Goal: Task Accomplishment & Management: Manage account settings

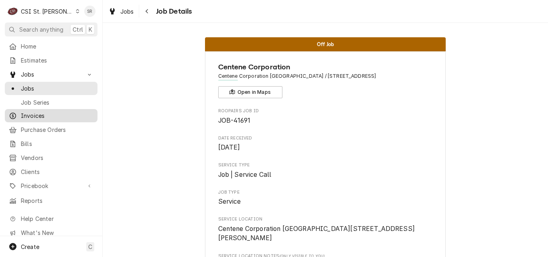
click at [38, 111] on div "Invoices" at bounding box center [50, 116] width 89 height 10
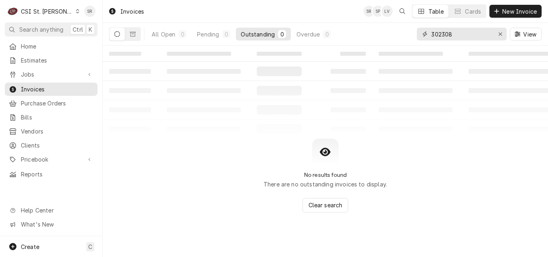
drag, startPoint x: 470, startPoint y: 31, endPoint x: 420, endPoint y: 32, distance: 50.2
click at [420, 32] on div "302308" at bounding box center [462, 34] width 90 height 13
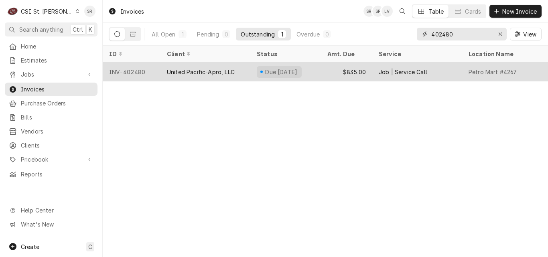
type input "402480"
click at [230, 71] on div "United Pacific-Apro, LLC" at bounding box center [201, 72] width 68 height 8
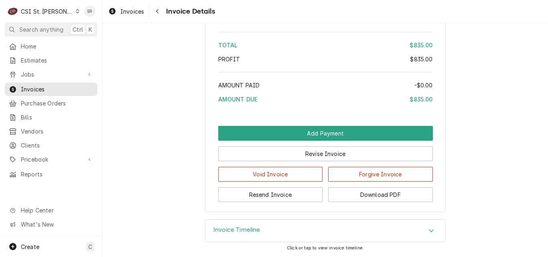
scroll to position [1426, 0]
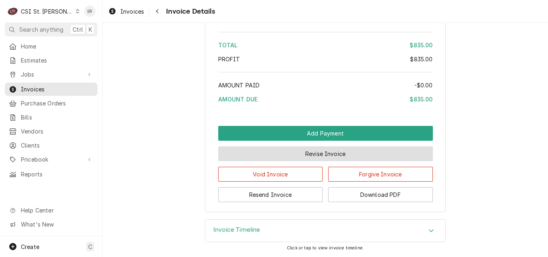
click at [305, 152] on button "Revise Invoice" at bounding box center [325, 153] width 215 height 15
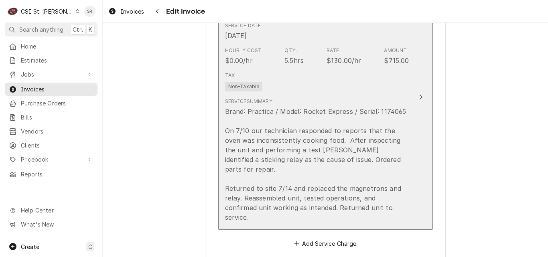
click at [305, 125] on div "Brand: Practica / Model: Rocket Express / Serial: 1174065 On 7/10 our technicia…" at bounding box center [317, 165] width 184 height 116
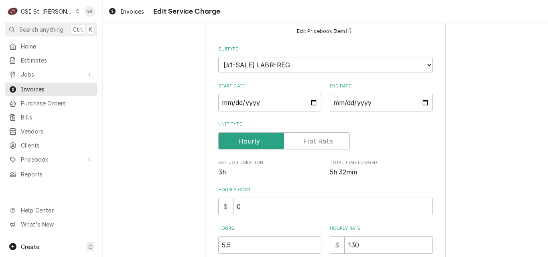
scroll to position [241, 0]
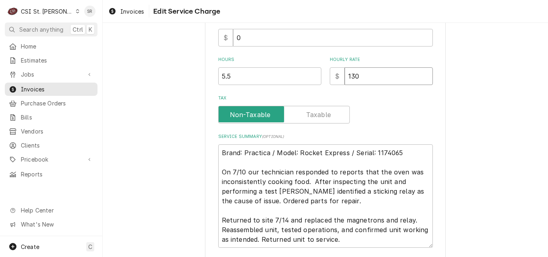
drag, startPoint x: 364, startPoint y: 81, endPoint x: 331, endPoint y: 77, distance: 33.3
click at [331, 77] on div "$ 130" at bounding box center [381, 76] width 103 height 18
type textarea "x"
type input "0"
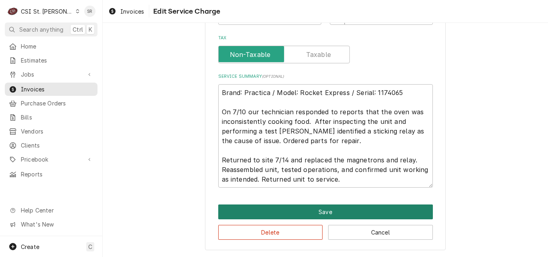
click at [322, 213] on button "Save" at bounding box center [325, 212] width 215 height 15
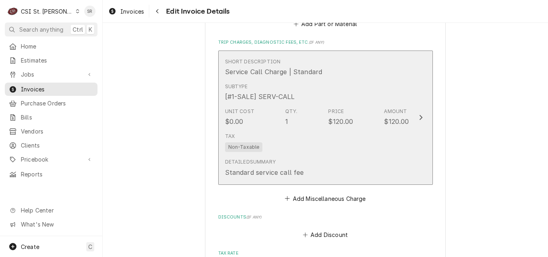
click at [321, 155] on div "Detailed Summary Standard service call fee" at bounding box center [317, 167] width 184 height 25
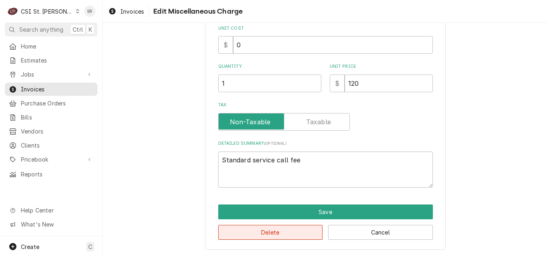
click at [309, 232] on button "Delete" at bounding box center [270, 232] width 105 height 15
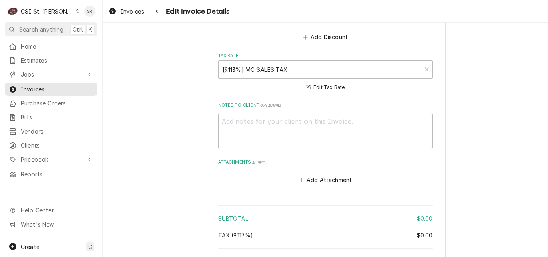
scroll to position [1315, 0]
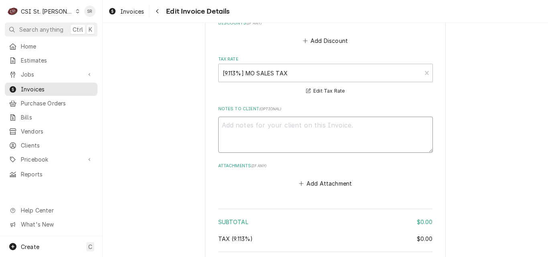
click at [305, 117] on textarea "Notes to Client ( optional )" at bounding box center [325, 135] width 215 height 36
type textarea "x"
type textarea "r"
type textarea "x"
type textarea "re"
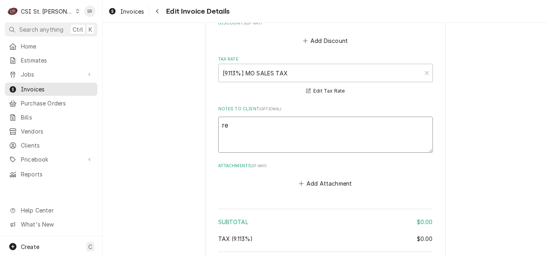
type textarea "x"
type textarea "reb"
type textarea "x"
type textarea "rebi"
type textarea "x"
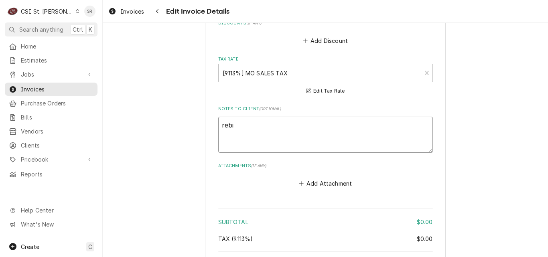
type textarea "rebil"
type textarea "x"
type textarea "rebill"
type textarea "x"
type textarea "rebille"
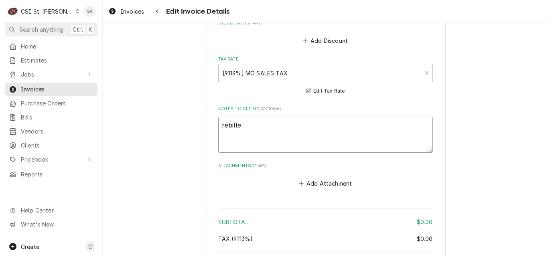
type textarea "x"
type textarea "rebilled"
type textarea "x"
type textarea "rebilled"
type textarea "x"
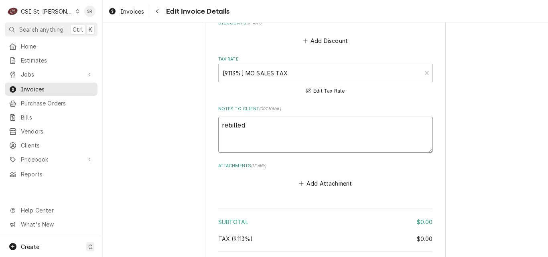
type textarea "rebilled t"
type textarea "x"
type textarea "rebilled to"
type textarea "x"
type textarea "rebilled to w"
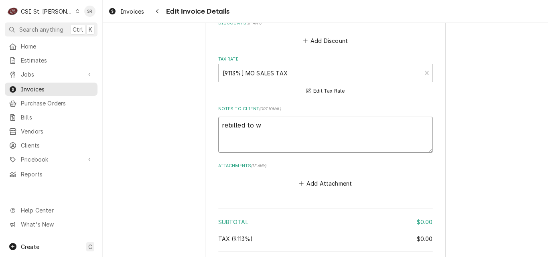
type textarea "x"
type textarea "rebilled to wa"
type textarea "x"
type textarea "rebilled to war"
type textarea "x"
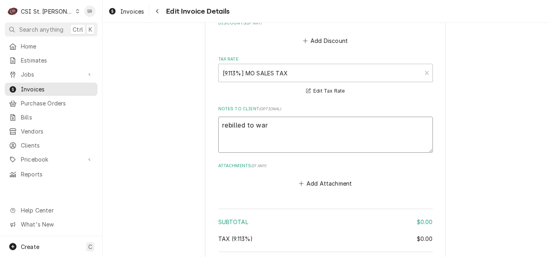
type textarea "rebilled to warr"
type textarea "x"
type textarea "rebilled to warra"
type textarea "x"
type textarea "rebilled to warran"
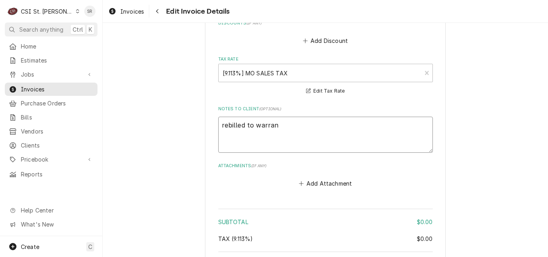
type textarea "x"
type textarea "rebilled to warrant"
type textarea "x"
type textarea "rebilled to warranty"
type textarea "x"
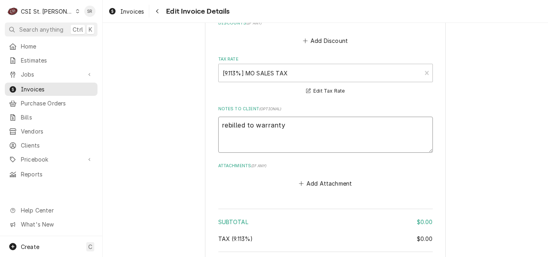
type textarea "rebilled to warranty"
type textarea "x"
type textarea "rebilled to warranty o"
type textarea "x"
type textarea "rebilled to warranty on"
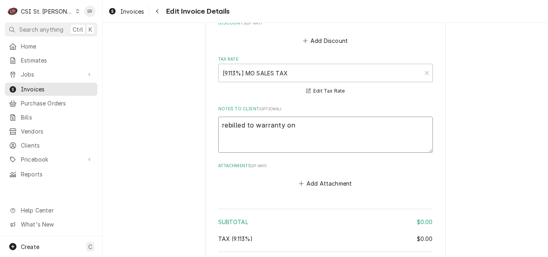
type textarea "x"
type textarea "rebilled to warranty on"
type textarea "x"
type textarea "rebilled to warranty on i"
type textarea "x"
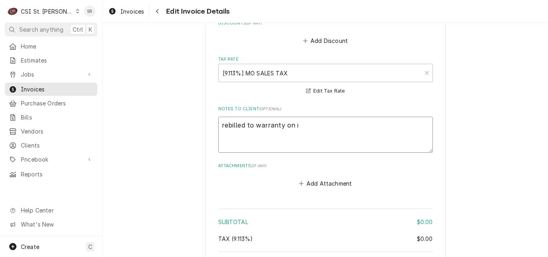
type textarea "rebilled to warranty on in"
type textarea "x"
type textarea "rebilled to warranty on inv"
type textarea "x"
type textarea "rebilled to warranty on invc"
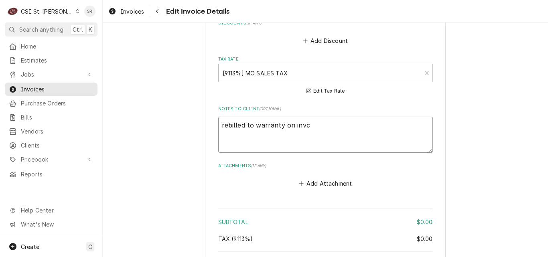
type textarea "x"
type textarea "rebilled to warranty on invco"
type textarea "x"
type textarea "rebilled to warranty on invcoi"
type textarea "x"
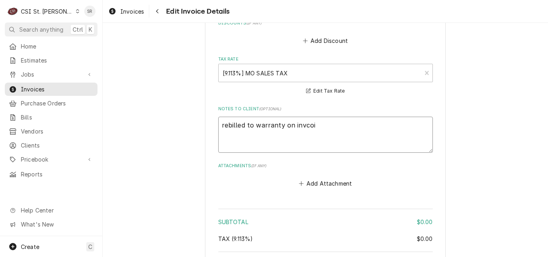
type textarea "rebilled to warranty on invcoie"
type textarea "x"
type textarea "rebilled to warranty on invcoie"
type textarea "x"
type textarea "rebilled to warranty on invcoie"
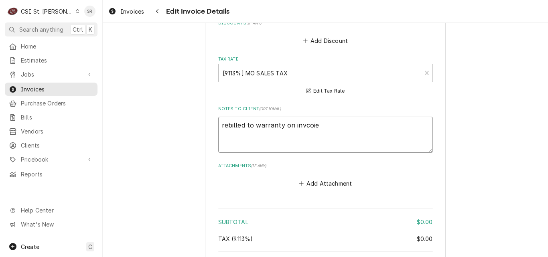
type textarea "x"
type textarea "rebilled to warranty on invcoi"
type textarea "x"
type textarea "rebilled to warranty on invco"
type textarea "x"
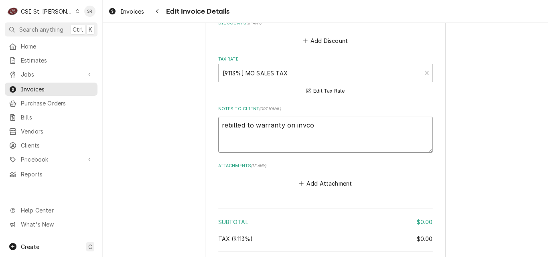
type textarea "rebilled to warranty on invc"
type textarea "x"
type textarea "rebilled to warranty on inv"
type textarea "x"
type textarea "rebilled to warranty on invo"
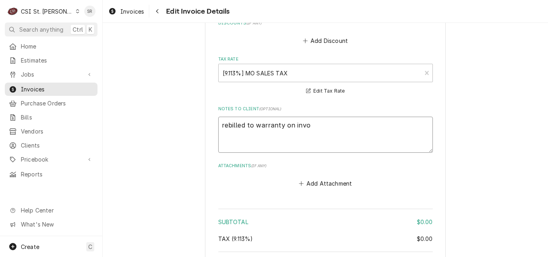
type textarea "x"
type textarea "rebilled to warranty on invoic"
type textarea "x"
type textarea "rebilled to warranty on invoice"
type textarea "x"
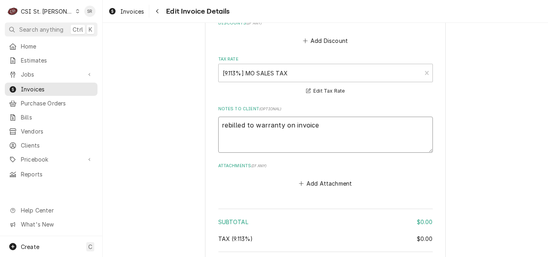
type textarea "rebilled to warranty on invoice"
type textarea "x"
type textarea "rebilled to warranty on invoice 4"
type textarea "x"
type textarea "rebilled to warranty on invoice 40"
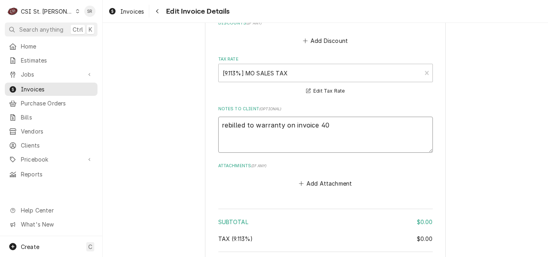
type textarea "x"
type textarea "rebilled to warranty on invoice 402"
type textarea "x"
type textarea "rebilled to warranty on invoice 4024"
type textarea "x"
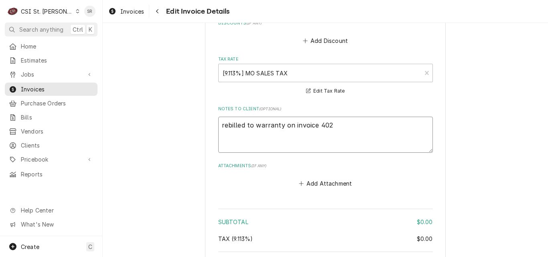
type textarea "rebilled to warranty on invoice 402"
type textarea "x"
type textarea "rebilled to warranty on invoice 40"
type textarea "x"
type textarea "rebilled to warranty on invoice 403"
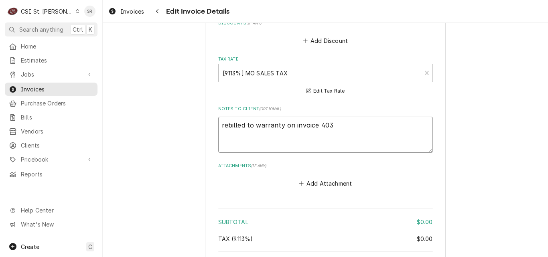
type textarea "x"
type textarea "rebilled to warranty on invoice 4032"
type textarea "x"
type textarea "rebilled to warranty on invoice 40323"
type textarea "x"
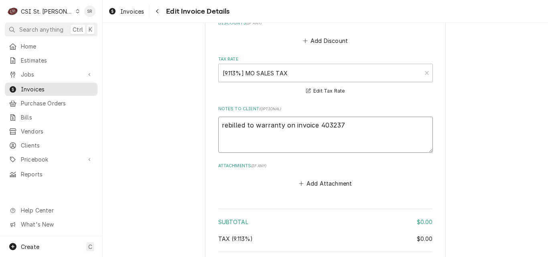
scroll to position [1460, 0]
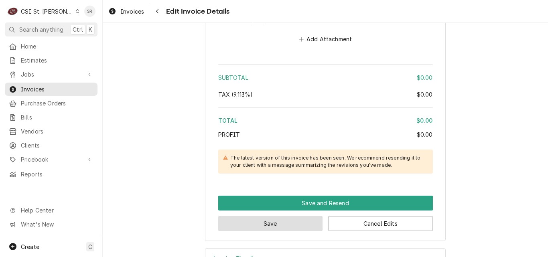
type textarea "rebilled to warranty on invoice 403237"
click at [291, 216] on button "Save" at bounding box center [270, 223] width 105 height 15
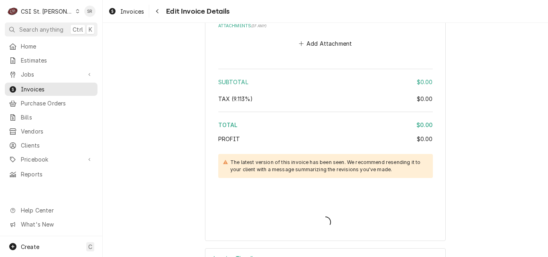
type textarea "x"
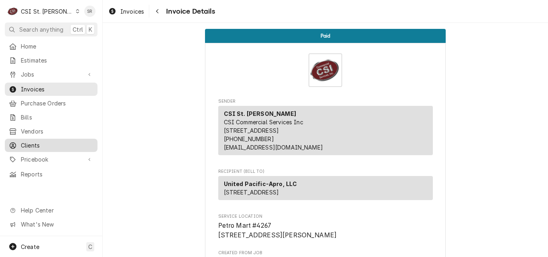
click at [39, 144] on span "Clients" at bounding box center [57, 145] width 73 height 8
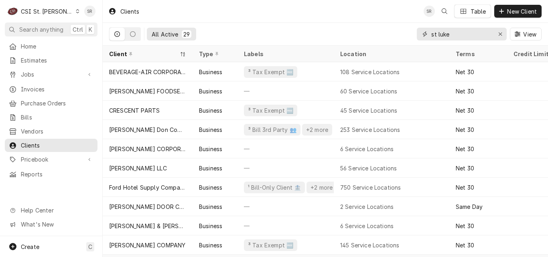
drag, startPoint x: 459, startPoint y: 37, endPoint x: 409, endPoint y: 31, distance: 50.8
click at [409, 31] on div "All Active 29 st luke View" at bounding box center [325, 34] width 433 height 22
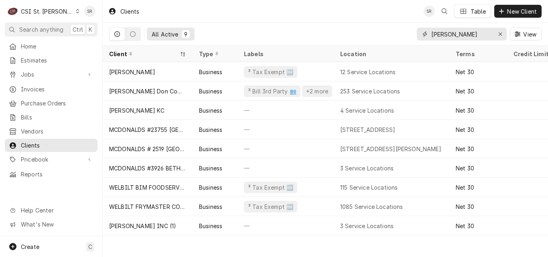
type input "[PERSON_NAME]"
click at [152, 94] on div "[PERSON_NAME] Don Company" at bounding box center [148, 90] width 90 height 19
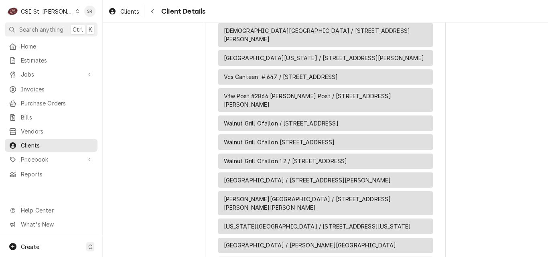
scroll to position [6006, 0]
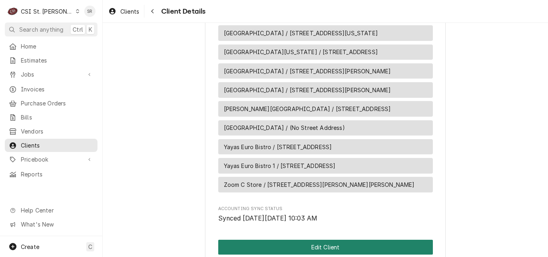
click at [323, 240] on button "Edit Client" at bounding box center [325, 247] width 215 height 15
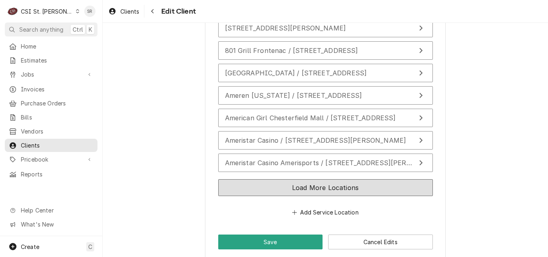
click at [293, 181] on button "Load More Locations" at bounding box center [325, 187] width 215 height 17
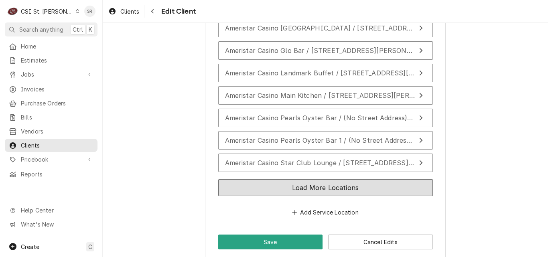
click at [299, 179] on button "Load More Locations" at bounding box center [325, 187] width 215 height 17
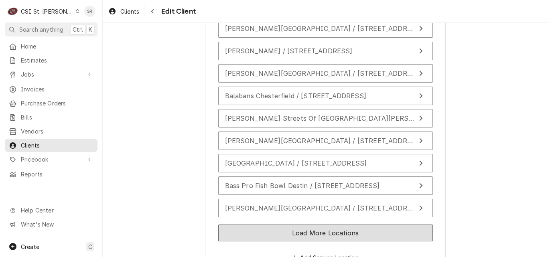
scroll to position [2115, 0]
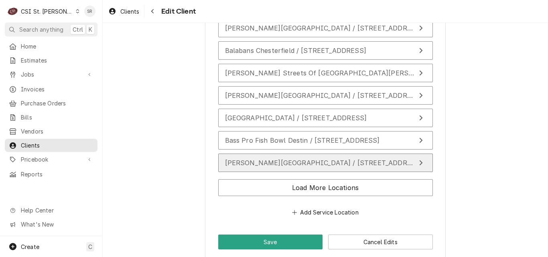
click at [293, 159] on span "[PERSON_NAME][GEOGRAPHIC_DATA] / [STREET_ADDRESS][PERSON_NAME]" at bounding box center [352, 163] width 254 height 8
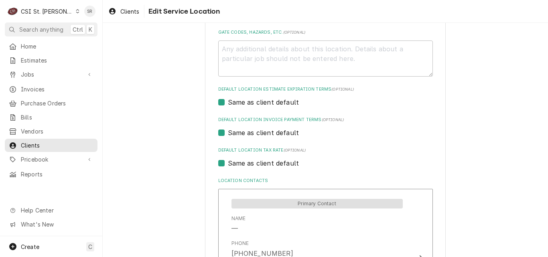
scroll to position [259, 0]
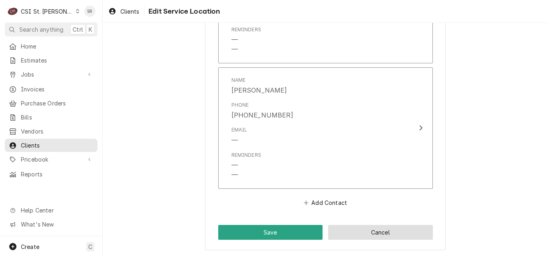
click at [364, 234] on button "Cancel" at bounding box center [380, 232] width 105 height 15
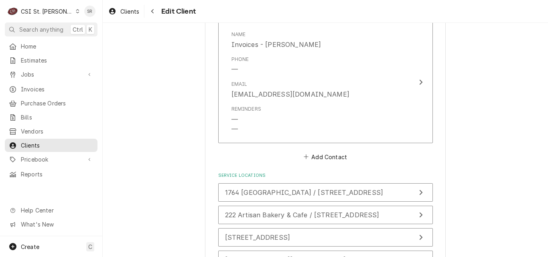
scroll to position [1634, 0]
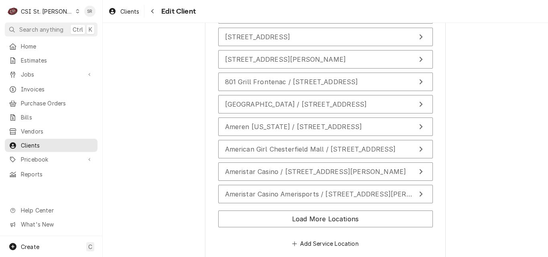
click at [318, 207] on div "Load More Locations" at bounding box center [325, 220] width 215 height 26
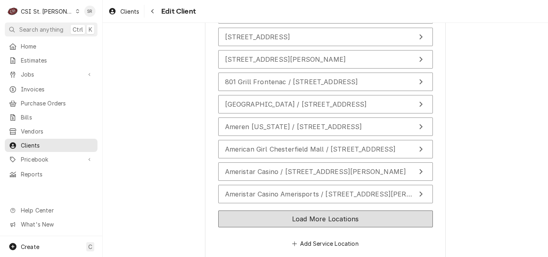
click at [317, 211] on button "Load More Locations" at bounding box center [325, 219] width 215 height 17
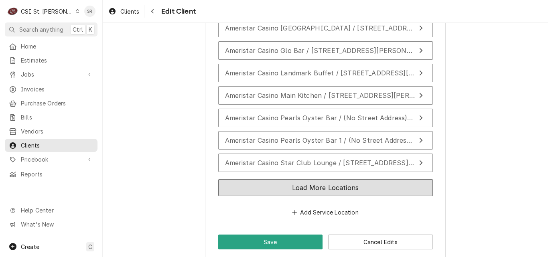
click at [326, 180] on button "Load More Locations" at bounding box center [325, 187] width 215 height 17
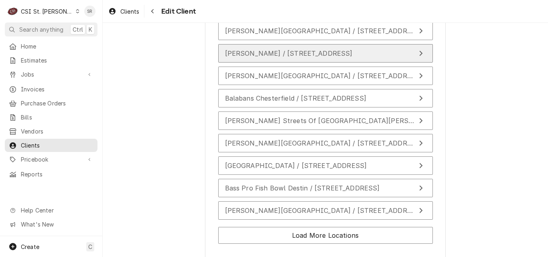
scroll to position [2091, 0]
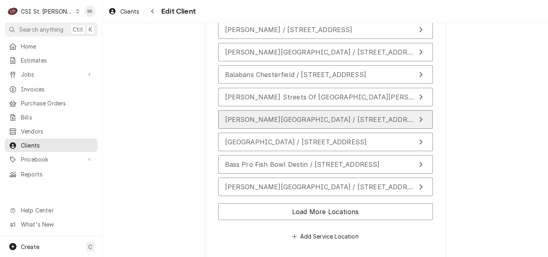
click at [285, 116] on span "[PERSON_NAME][GEOGRAPHIC_DATA] / [STREET_ADDRESS][PERSON_NAME]" at bounding box center [352, 120] width 254 height 8
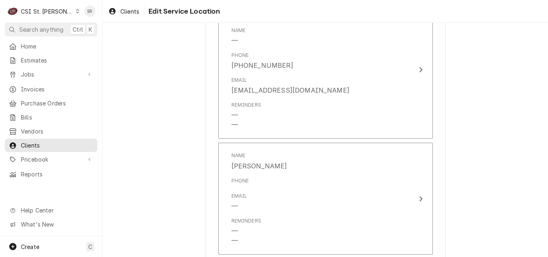
scroll to position [525, 0]
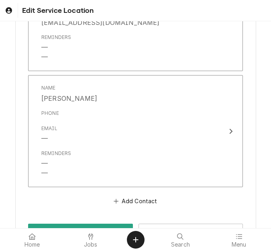
type textarea "x"
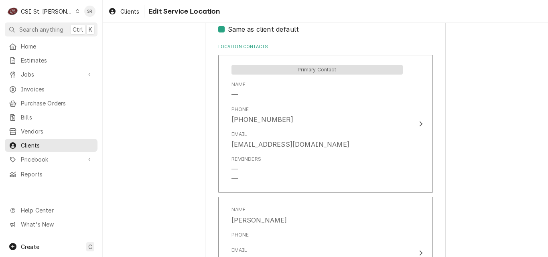
scroll to position [325, 0]
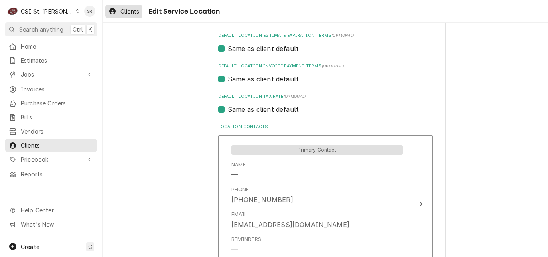
click at [132, 14] on span "Clients" at bounding box center [129, 11] width 19 height 8
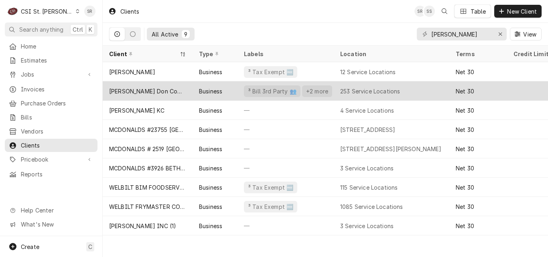
click at [136, 85] on div "[PERSON_NAME] Don Company" at bounding box center [148, 90] width 90 height 19
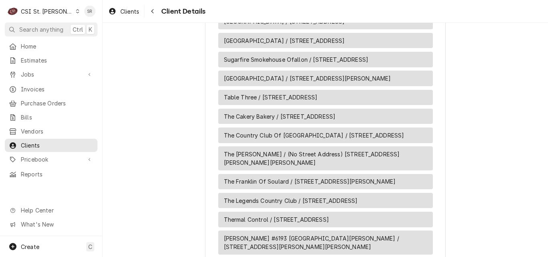
scroll to position [6006, 0]
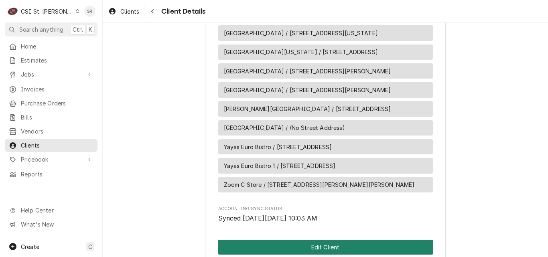
click at [314, 240] on button "Edit Client" at bounding box center [325, 247] width 215 height 15
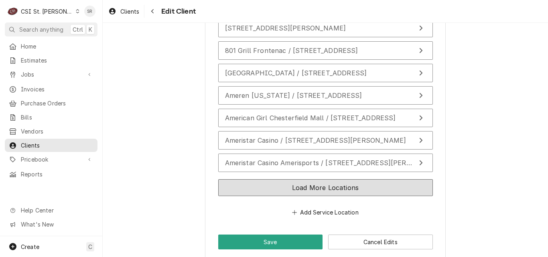
click at [285, 179] on button "Load More Locations" at bounding box center [325, 187] width 215 height 17
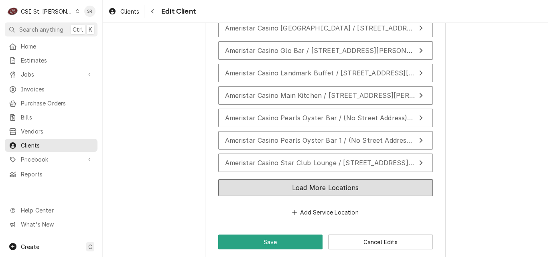
click at [254, 179] on button "Load More Locations" at bounding box center [325, 187] width 215 height 17
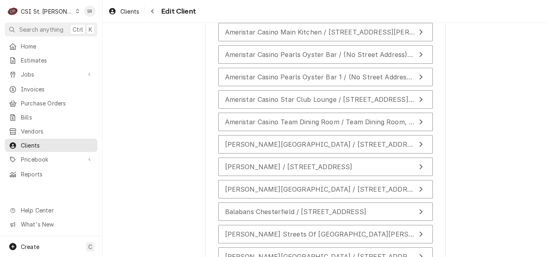
scroll to position [2115, 0]
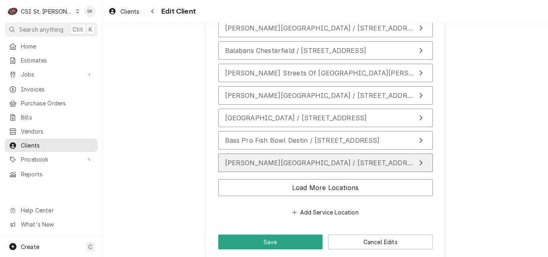
click at [259, 158] on button "Becky David Elementary / 1155 Jungs Station Rd, St Charles, MO 63303" at bounding box center [325, 163] width 215 height 18
type textarea "x"
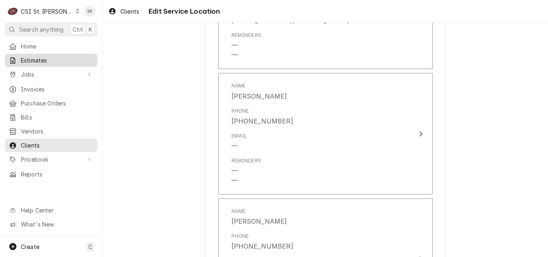
scroll to position [460, 0]
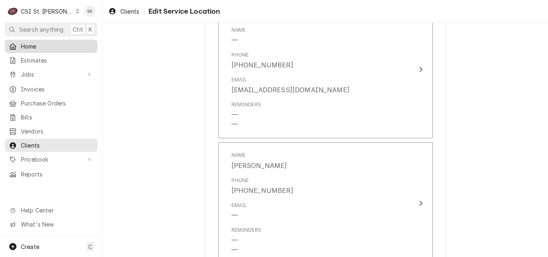
click at [41, 48] on span "Home" at bounding box center [57, 46] width 73 height 8
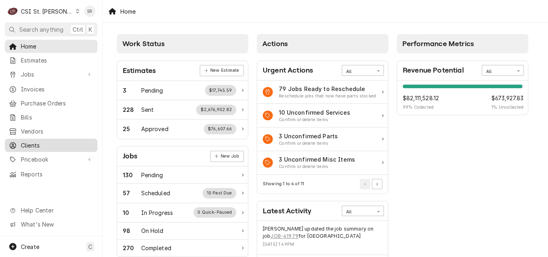
click at [36, 141] on span "Clients" at bounding box center [57, 145] width 73 height 8
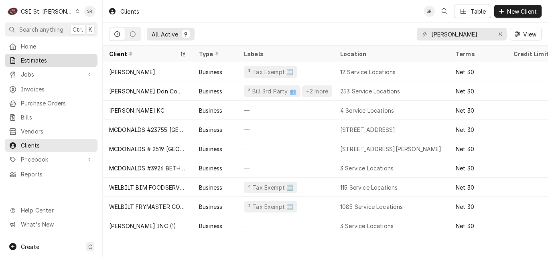
click at [35, 59] on span "Estimates" at bounding box center [57, 60] width 73 height 8
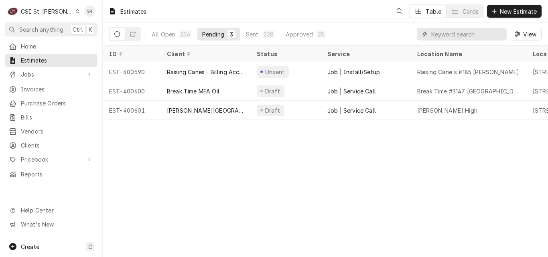
click at [458, 34] on input "Dynamic Content Wrapper" at bounding box center [466, 34] width 71 height 13
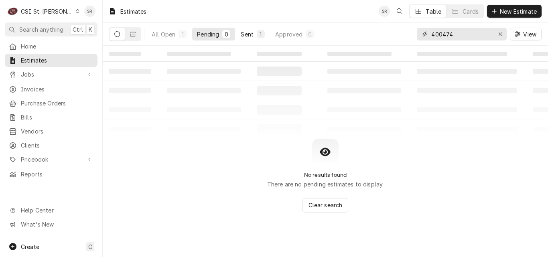
type input "400474"
click at [257, 31] on div "1" at bounding box center [261, 34] width 8 height 8
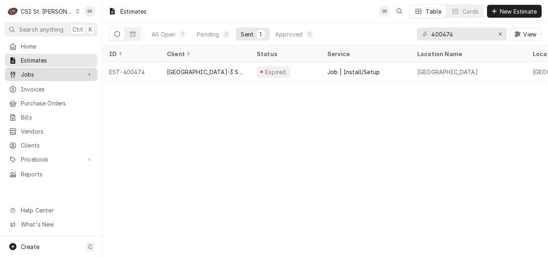
click at [34, 74] on span "Jobs" at bounding box center [51, 74] width 61 height 8
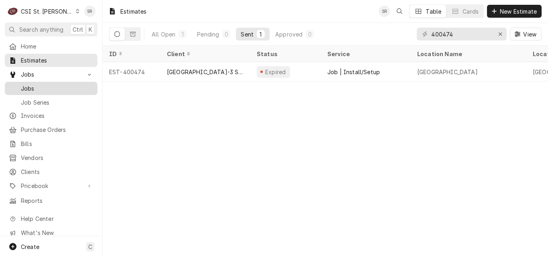
click at [33, 87] on span "Jobs" at bounding box center [57, 88] width 73 height 8
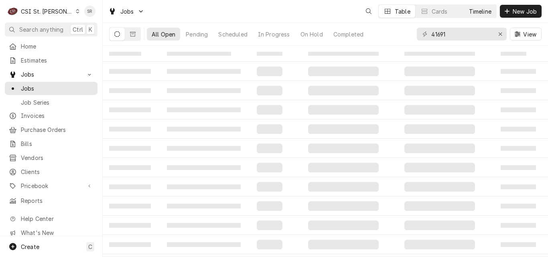
click at [482, 10] on div "Timeline" at bounding box center [480, 11] width 22 height 8
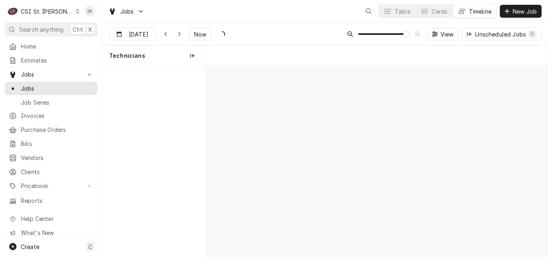
scroll to position [0, 6770]
click at [145, 35] on div "Dynamic Content Wrapper" at bounding box center [149, 34] width 11 height 13
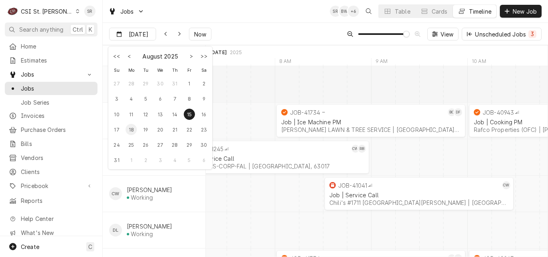
click at [130, 132] on div "18" at bounding box center [131, 129] width 11 height 11
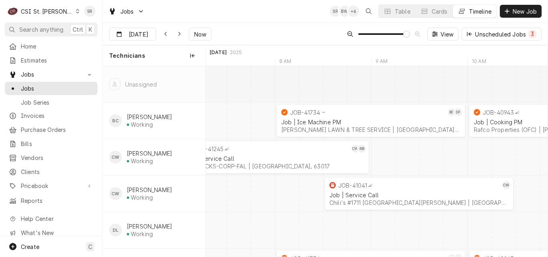
type input "[DATE]"
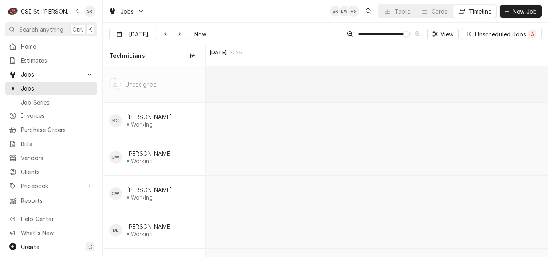
scroll to position [0, 13522]
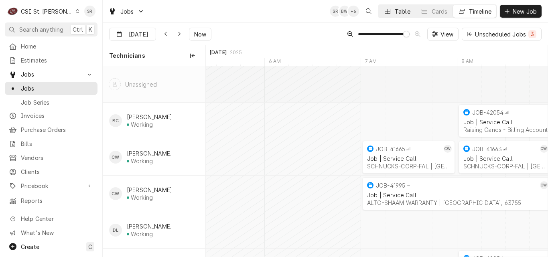
click at [397, 12] on div "Table" at bounding box center [403, 11] width 16 height 8
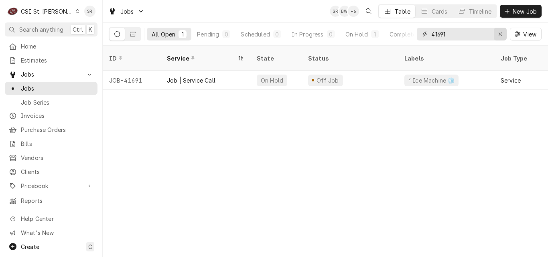
click at [498, 33] on div "Erase input" at bounding box center [500, 34] width 8 height 8
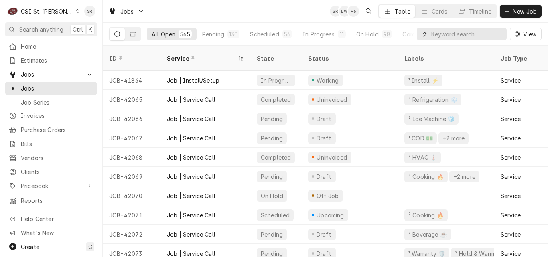
click at [479, 32] on input "Dynamic Content Wrapper" at bounding box center [466, 34] width 71 height 13
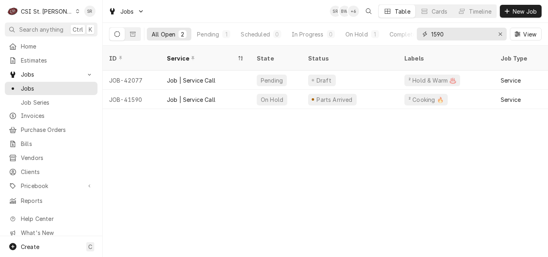
type input "1590"
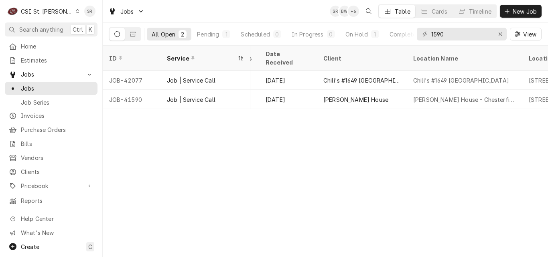
scroll to position [0, 392]
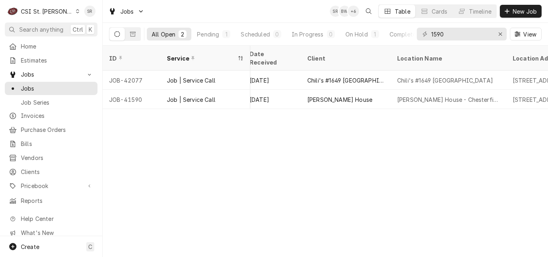
click at [307, 160] on div "ID Service State Status Labels Job Type Priority Techs Date Received Client Loc…" at bounding box center [325, 151] width 445 height 211
click at [501, 33] on icon "Erase input" at bounding box center [500, 34] width 4 height 6
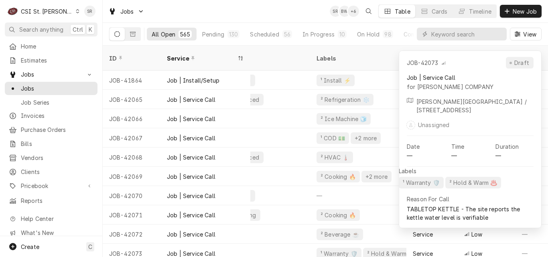
scroll to position [0, 0]
